Goal: Task Accomplishment & Management: Complete application form

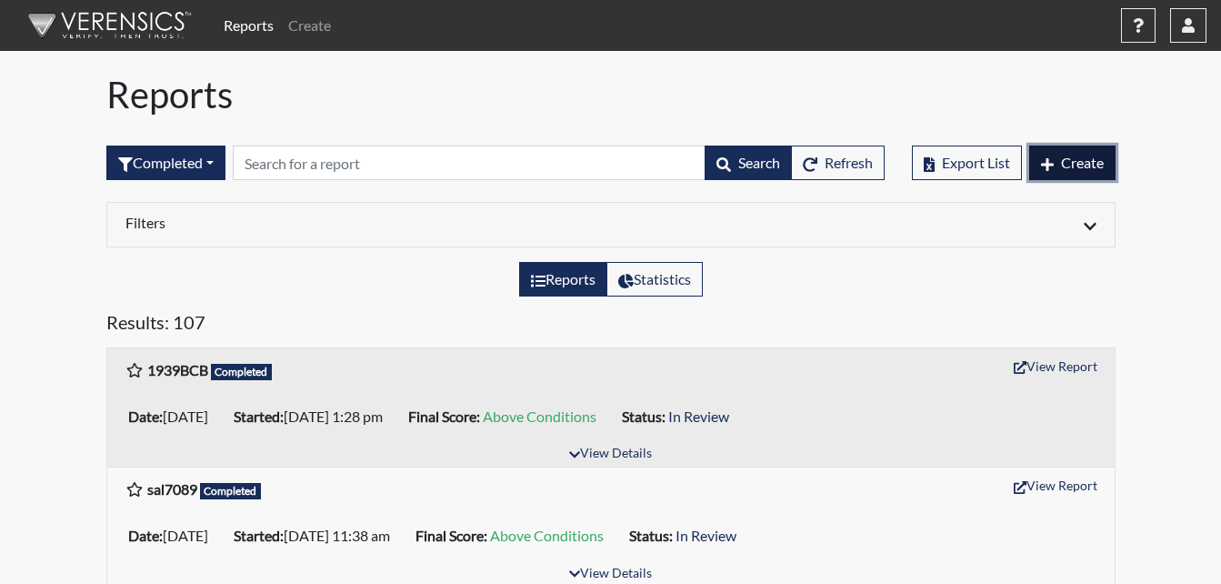
click at [1075, 169] on span "Create" at bounding box center [1082, 162] width 43 height 17
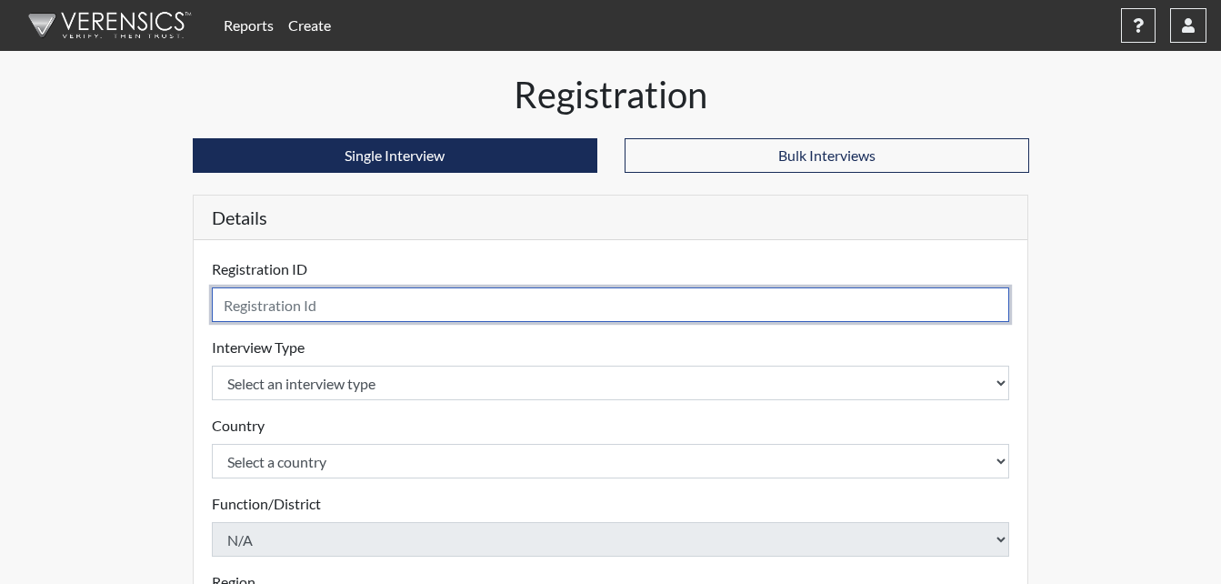
click at [759, 304] on input "text" at bounding box center [611, 304] width 799 height 35
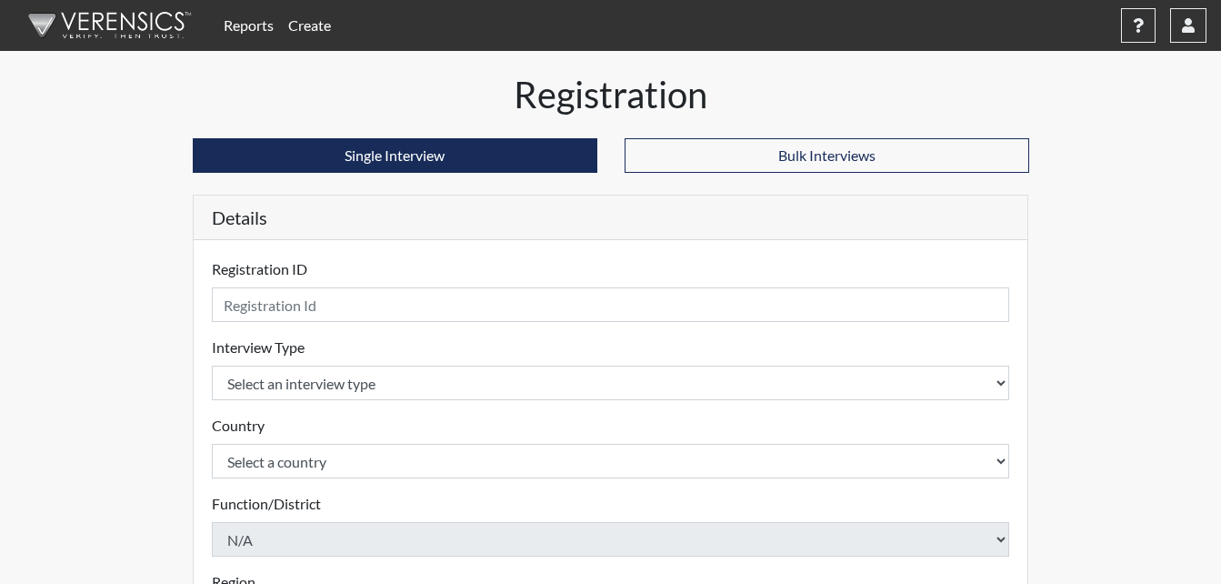
click at [860, 403] on form "Registration ID Please provide a registration ID. Interview Type Select an inte…" at bounding box center [611, 584] width 799 height 652
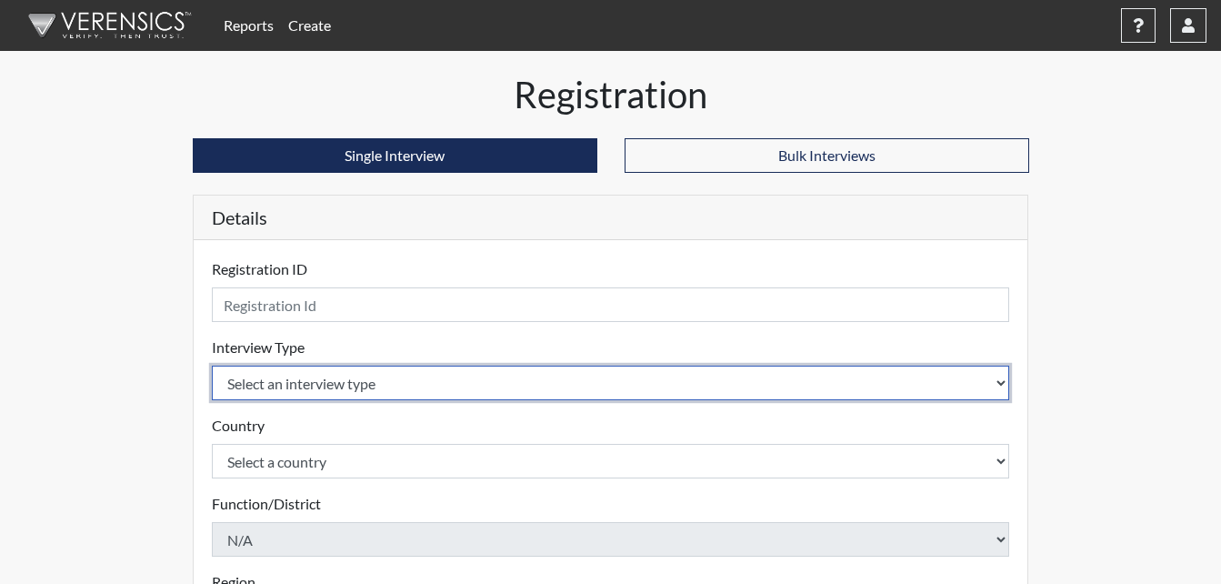
click at [958, 379] on select "Select an interview type Corrections Pre-Employment" at bounding box center [611, 383] width 799 height 35
select select "ff733e93-e1bf-11ea-9c9f-0eff0cf7eb8f"
click at [212, 366] on select "Select an interview type Corrections Pre-Employment" at bounding box center [611, 383] width 799 height 35
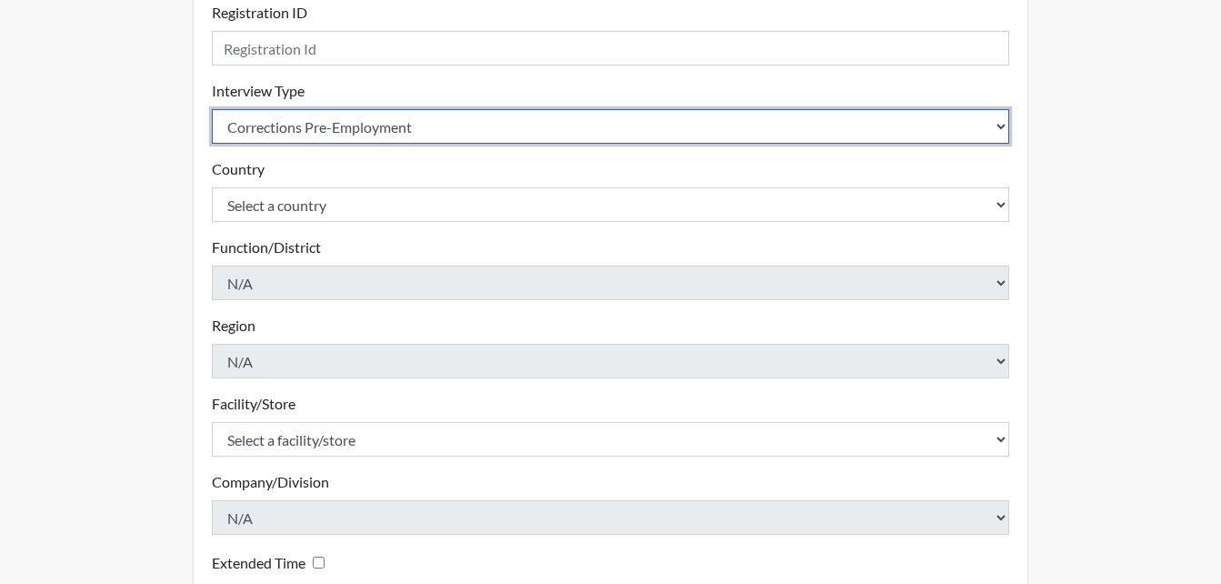
scroll to position [273, 0]
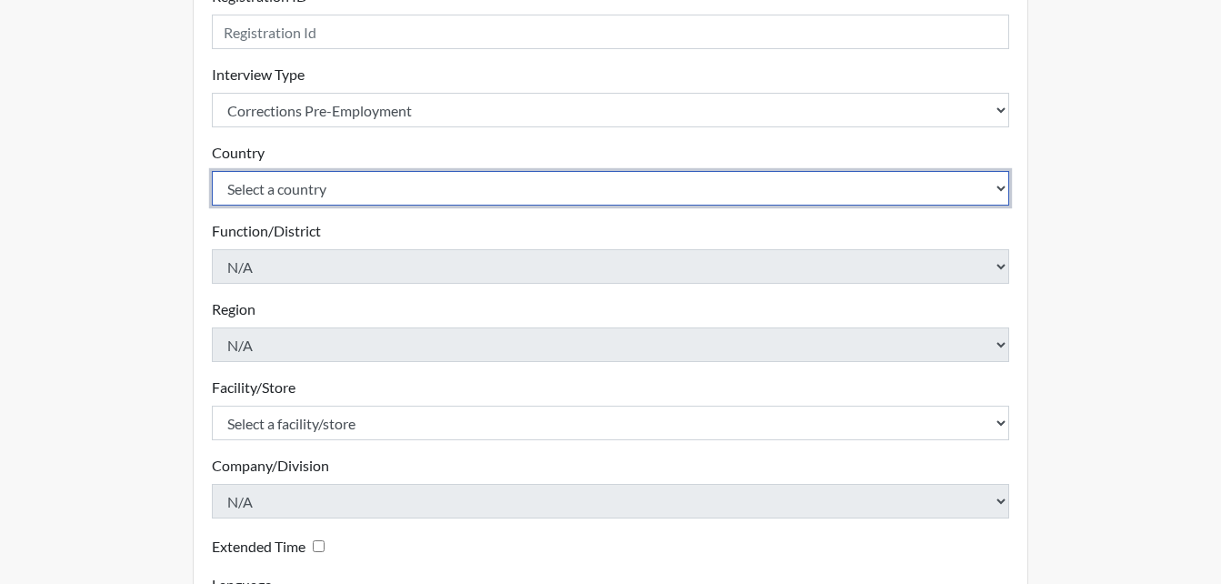
click at [662, 185] on select "Select a country [GEOGRAPHIC_DATA] [GEOGRAPHIC_DATA]" at bounding box center [611, 188] width 799 height 35
select select "united-states-of-[GEOGRAPHIC_DATA]"
click at [212, 171] on select "Select a country [GEOGRAPHIC_DATA] [GEOGRAPHIC_DATA]" at bounding box center [611, 188] width 799 height 35
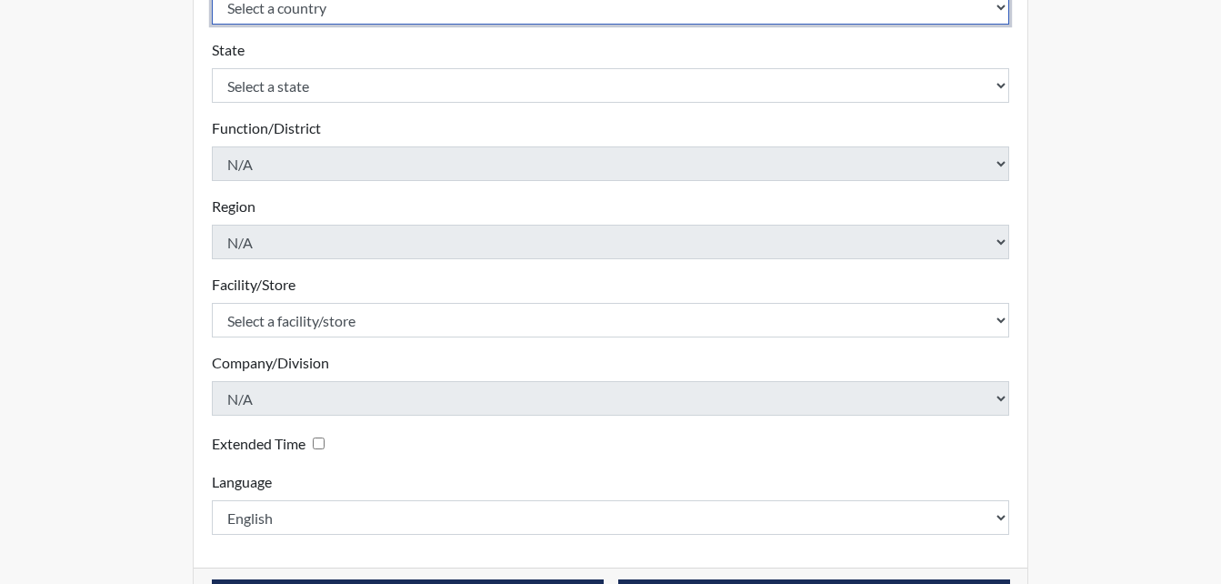
scroll to position [455, 0]
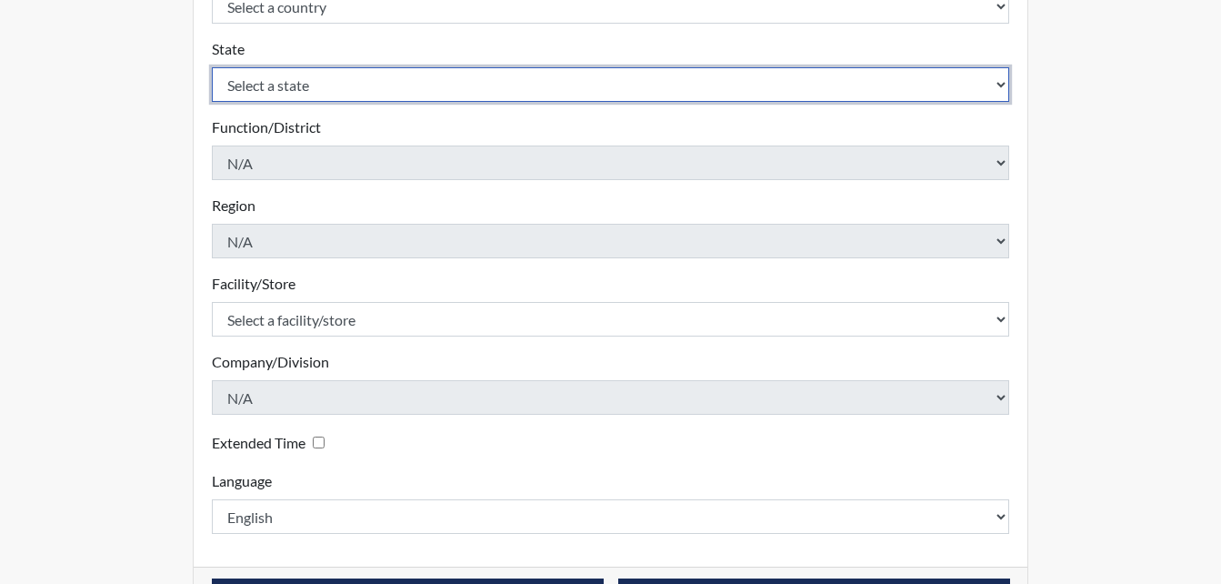
click at [1004, 88] on select "Select a state [US_STATE] [US_STATE] [US_STATE] [US_STATE] [US_STATE] [US_STATE…" at bounding box center [611, 84] width 799 height 35
select select "GA"
click at [212, 67] on select "Select a state [US_STATE] [US_STATE] [US_STATE] [US_STATE] [US_STATE] [US_STATE…" at bounding box center [611, 84] width 799 height 35
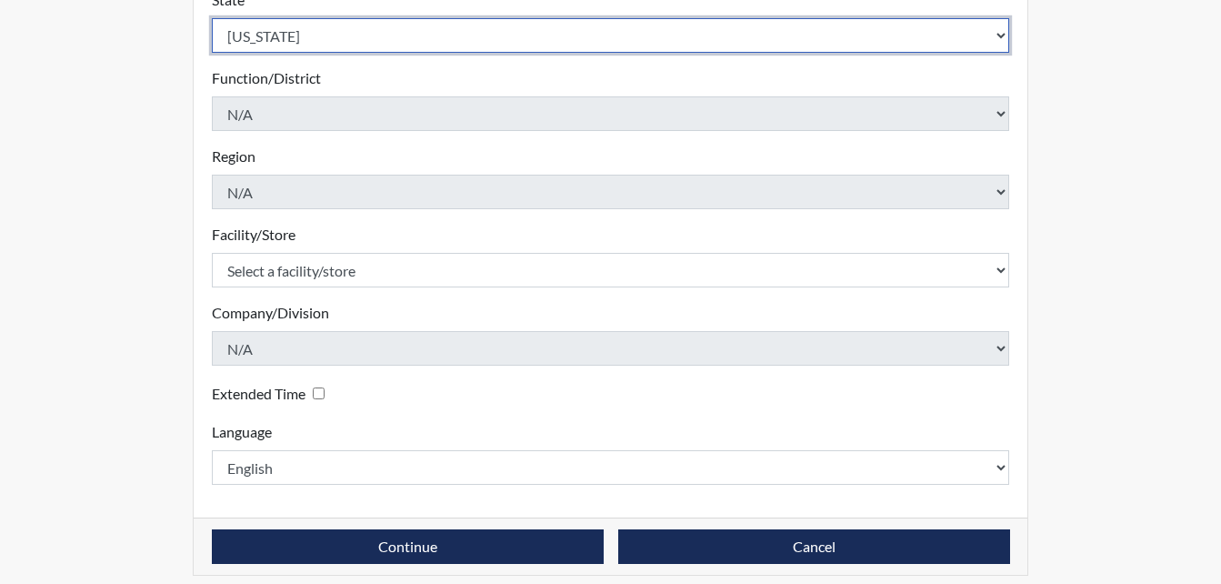
scroll to position [518, 0]
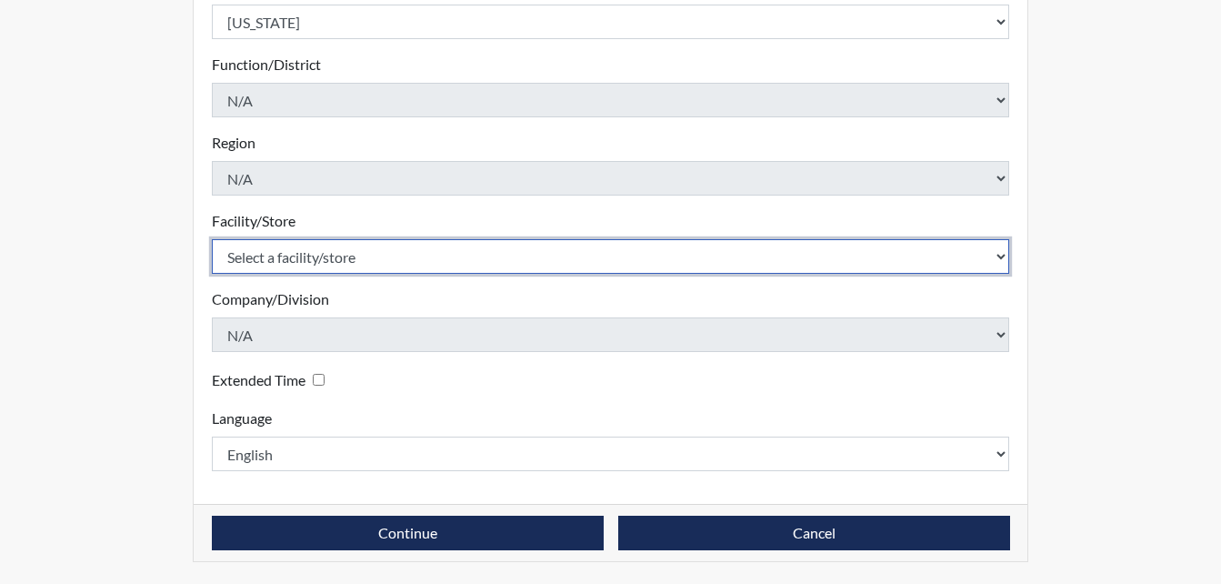
click at [473, 250] on select "Select a facility/store [PERSON_NAME] ITF [PERSON_NAME] PDC [PERSON_NAME]" at bounding box center [611, 256] width 799 height 35
click at [212, 239] on select "Select a facility/store [PERSON_NAME] ITF [PERSON_NAME] PDC [PERSON_NAME]" at bounding box center [611, 256] width 799 height 35
click at [592, 248] on select "Select a facility/store [PERSON_NAME] ITF [PERSON_NAME] PDC [PERSON_NAME]" at bounding box center [611, 256] width 799 height 35
select select "bcc861db-30ac-4530-8f11-93c8e4ad22de"
click at [212, 239] on select "Select a facility/store [PERSON_NAME] ITF [PERSON_NAME] PDC [PERSON_NAME]" at bounding box center [611, 256] width 799 height 35
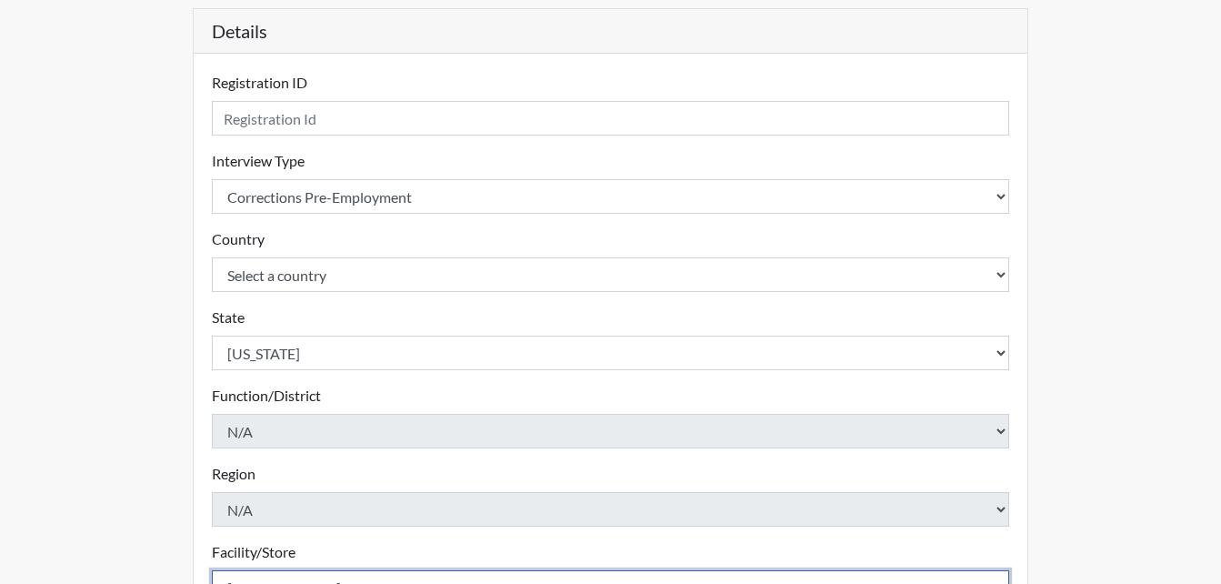
scroll to position [0, 0]
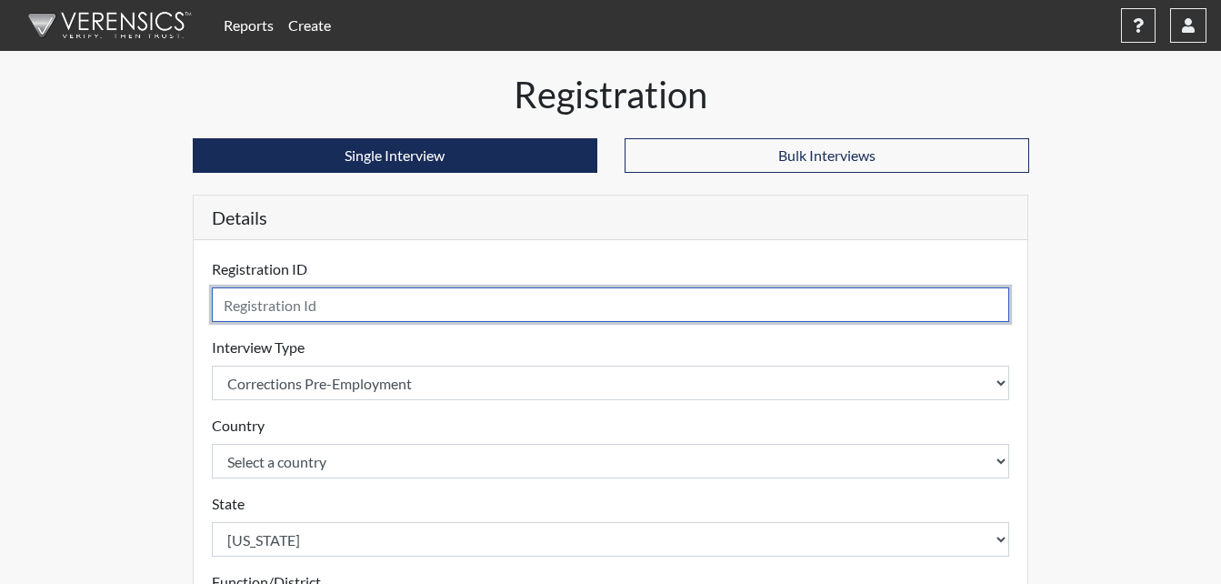
click at [538, 297] on input "text" at bounding box center [611, 304] width 799 height 35
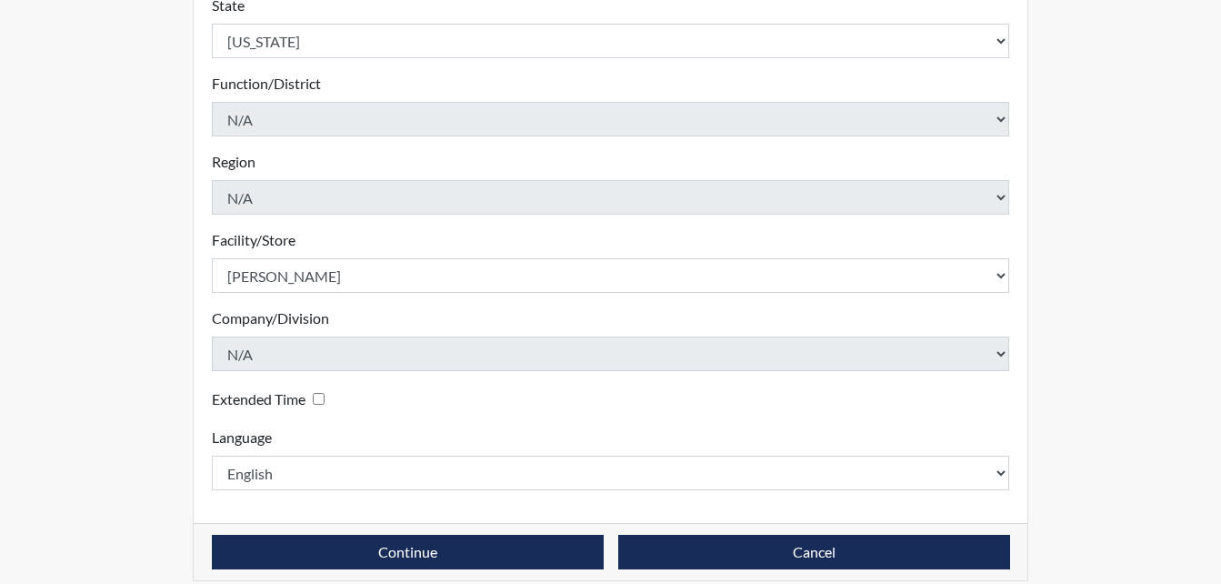
scroll to position [518, 0]
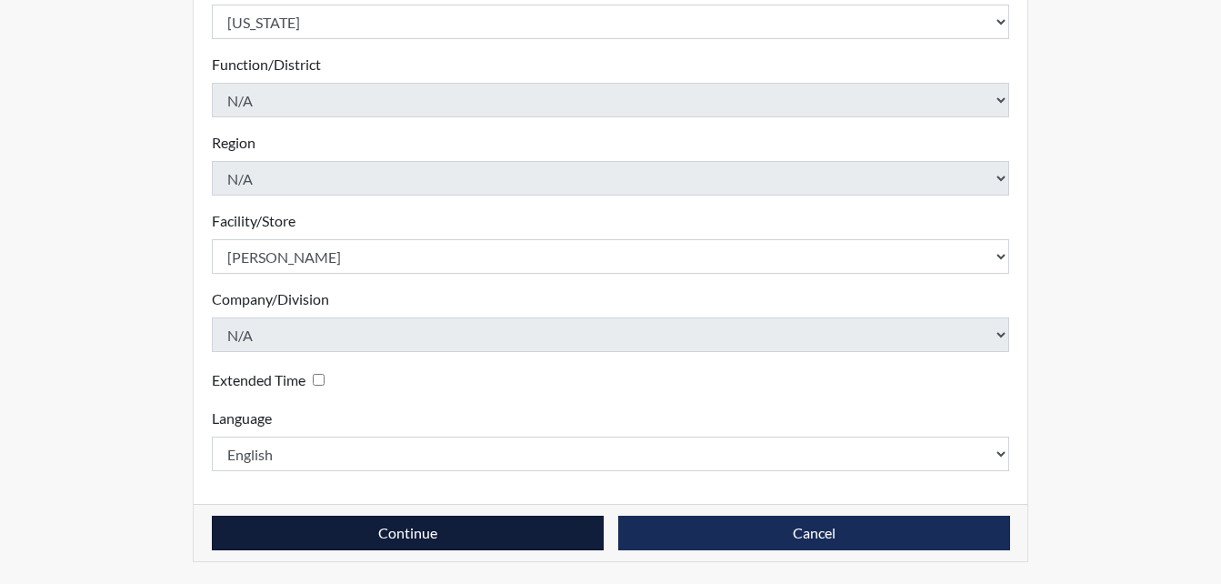
type input "mtl"
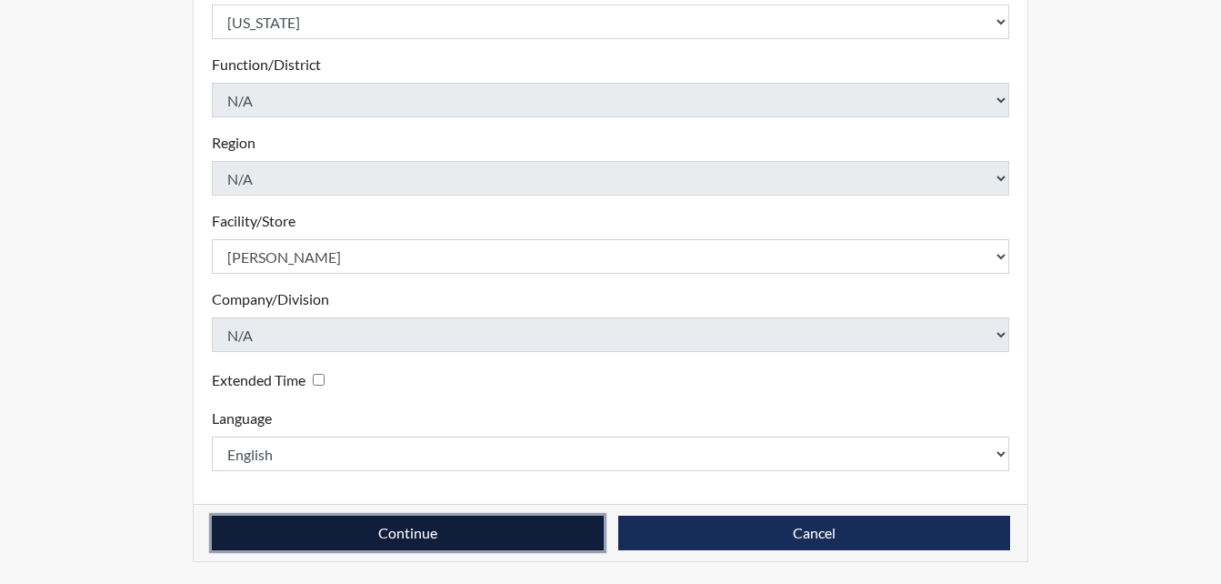
click at [318, 531] on button "Continue" at bounding box center [408, 533] width 392 height 35
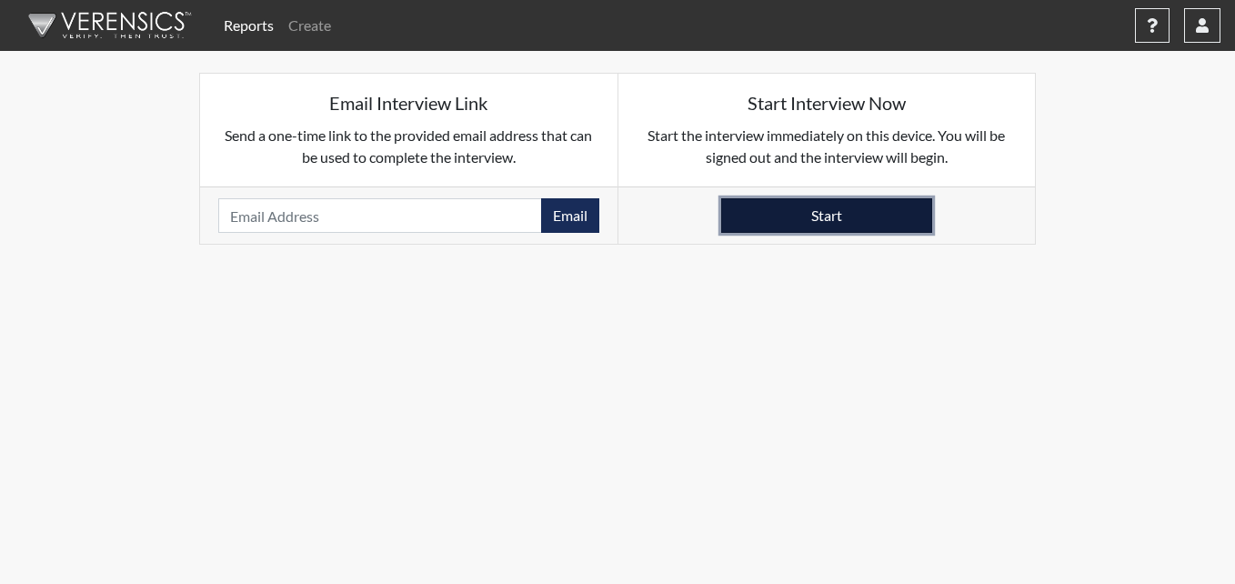
click at [805, 225] on button "Start" at bounding box center [826, 215] width 211 height 35
